Goal: Task Accomplishment & Management: Use online tool/utility

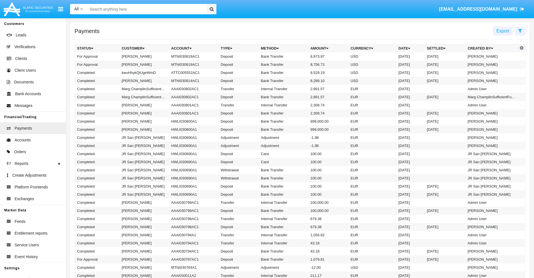
click at [520, 31] on icon at bounding box center [520, 31] width 4 height 4
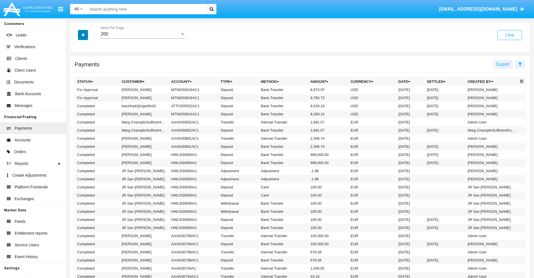
click at [83, 35] on icon "button" at bounding box center [83, 35] width 3 height 4
click at [86, 95] on span "Date" at bounding box center [87, 95] width 10 height 7
click at [77, 98] on input "Date" at bounding box center [77, 98] width 0 height 0
checkbox input "true"
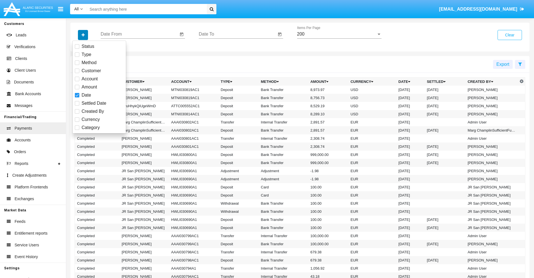
click at [83, 35] on icon "button" at bounding box center [83, 35] width 3 height 4
click at [139, 34] on input "Date From" at bounding box center [140, 34] width 78 height 5
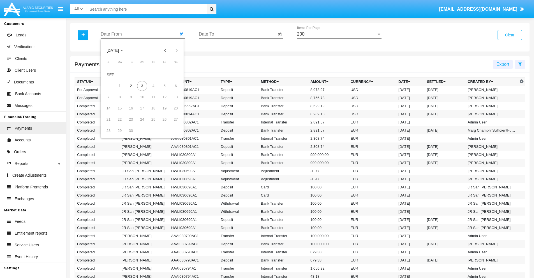
click at [117, 50] on span "[DATE]" at bounding box center [112, 50] width 12 height 4
click at [171, 124] on div "2025" at bounding box center [172, 124] width 18 height 10
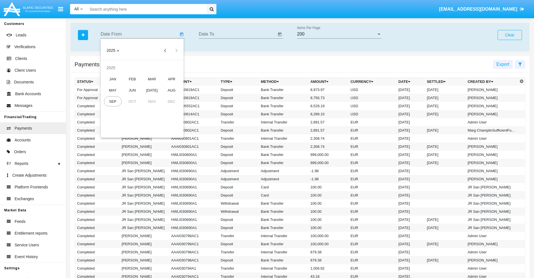
click at [113, 79] on div "JAN" at bounding box center [113, 79] width 18 height 10
click at [131, 86] on div "7" at bounding box center [131, 86] width 10 height 10
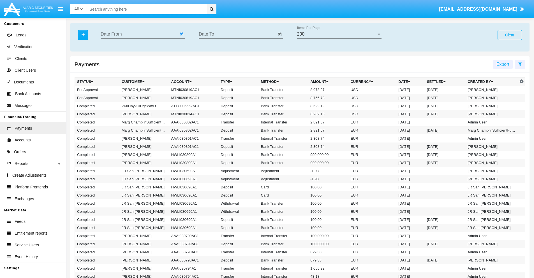
type input "[DATE]"
click at [237, 34] on input "Date To" at bounding box center [238, 34] width 78 height 5
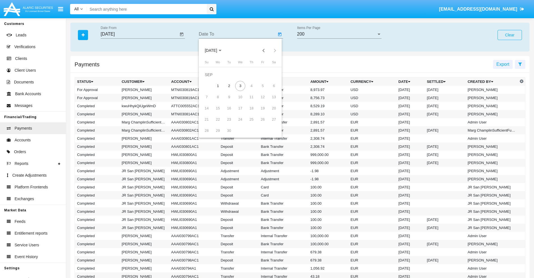
click at [215, 50] on span "[DATE]" at bounding box center [211, 50] width 12 height 4
click at [270, 124] on div "2025" at bounding box center [270, 124] width 18 height 10
click at [211, 79] on div "JAN" at bounding box center [211, 79] width 18 height 10
click at [229, 86] on div "7" at bounding box center [229, 86] width 10 height 10
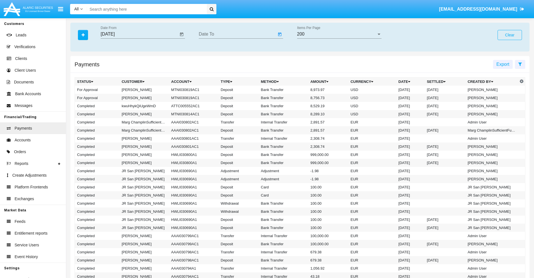
type input "[DATE]"
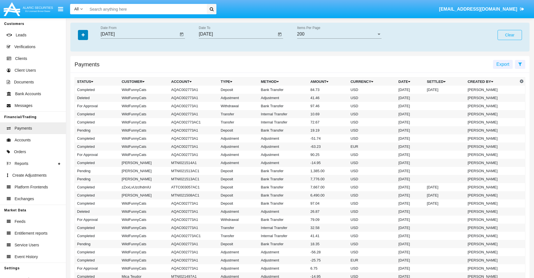
click at [83, 35] on icon "button" at bounding box center [83, 35] width 3 height 4
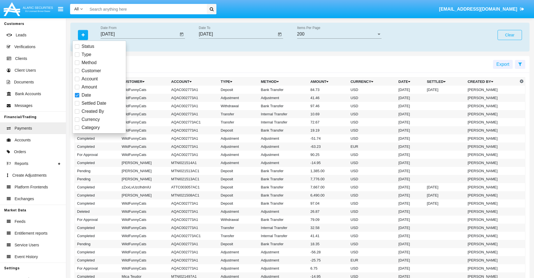
click at [91, 128] on span "Category" at bounding box center [91, 127] width 18 height 7
click at [77, 130] on input "Category" at bounding box center [77, 130] width 0 height 0
checkbox input "true"
